Goal: Task Accomplishment & Management: Use online tool/utility

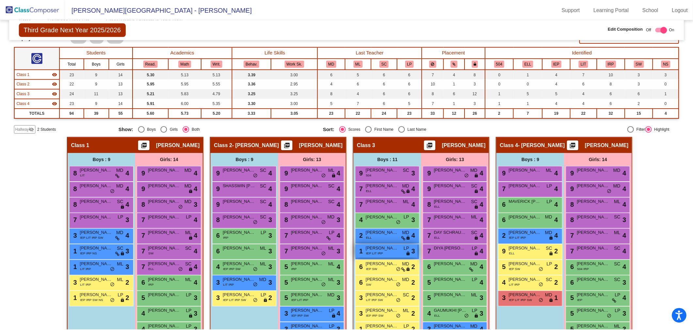
scroll to position [72, 0]
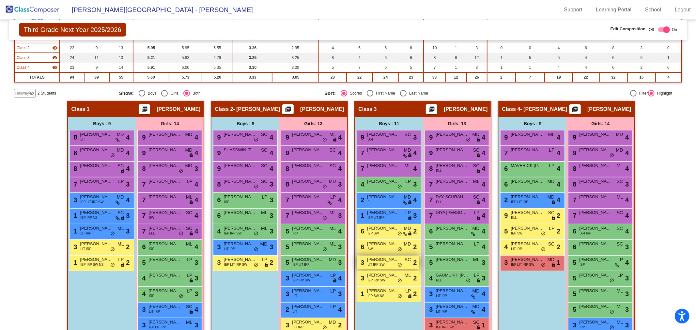
click at [389, 263] on div "3 PARKER RUSSELL LIT IRP SW SC lock do_not_disturb_alt 2" at bounding box center [388, 262] width 62 height 13
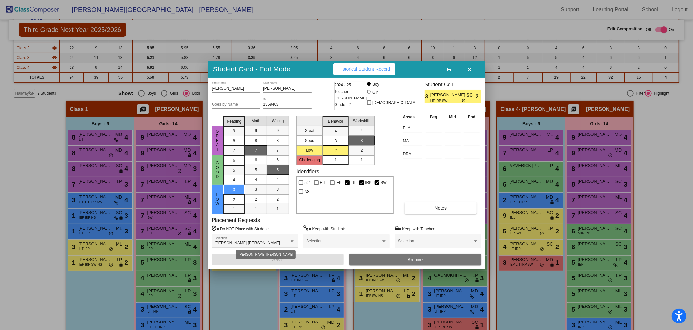
click at [294, 241] on div at bounding box center [292, 241] width 6 height 5
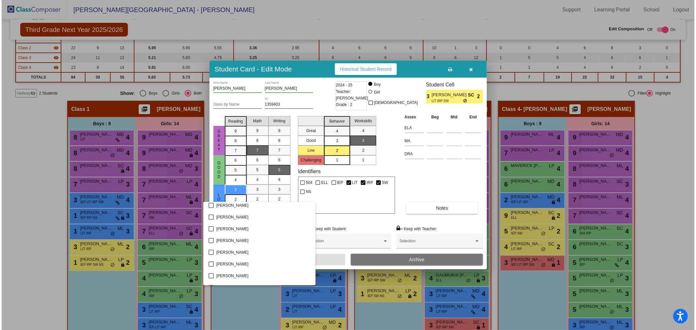
scroll to position [580, 0]
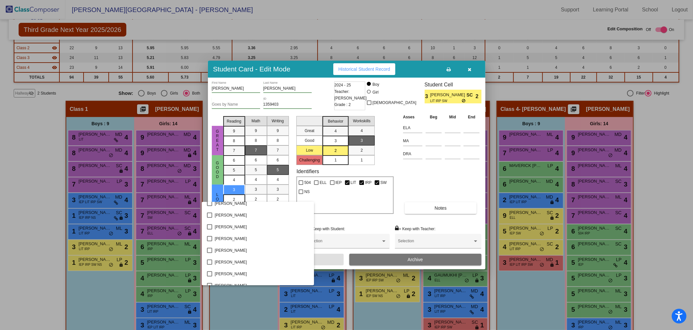
click at [441, 176] on div at bounding box center [346, 165] width 693 height 330
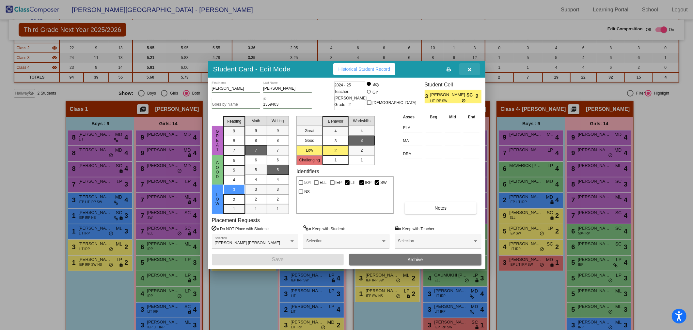
click at [468, 68] on icon "button" at bounding box center [470, 69] width 4 height 5
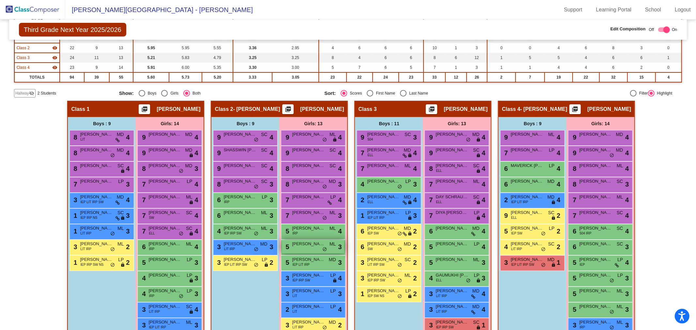
scroll to position [101, 0]
